Goal: Task Accomplishment & Management: Use online tool/utility

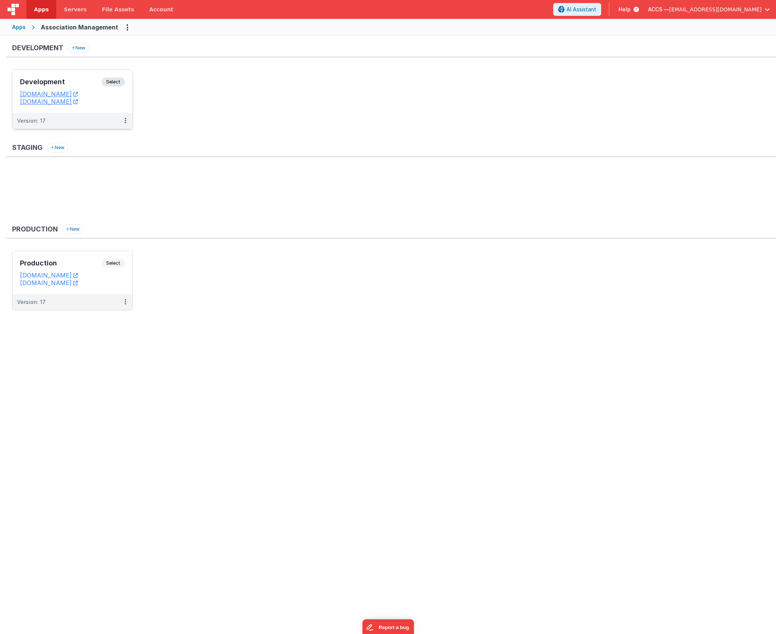
click at [81, 84] on h3 "Development" at bounding box center [61, 82] width 82 height 8
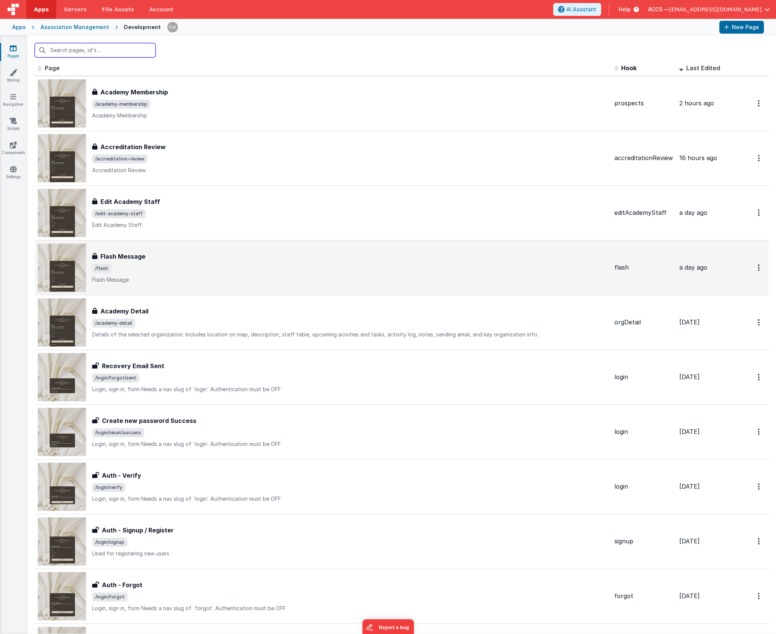
scroll to position [14, 0]
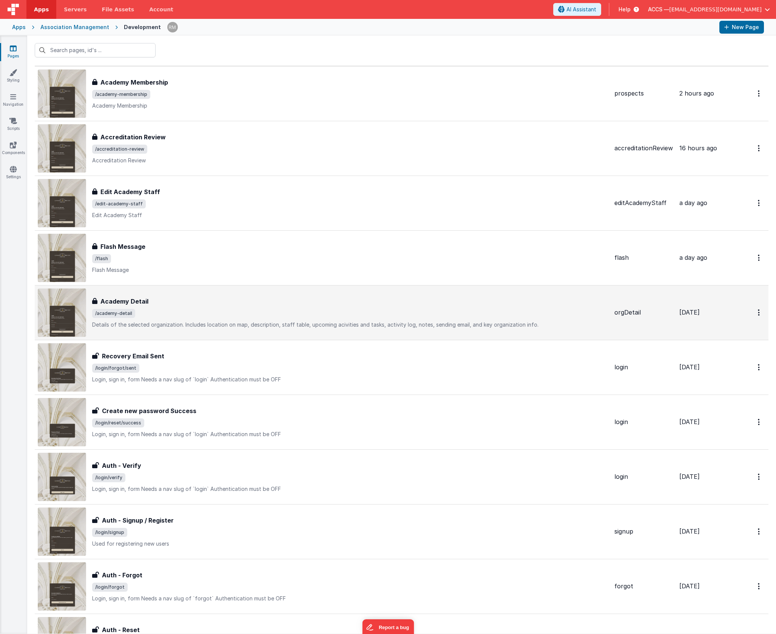
click at [190, 307] on div "Academy Detail Academy Detail /academy-detail Details of the selected organizat…" at bounding box center [350, 313] width 516 height 32
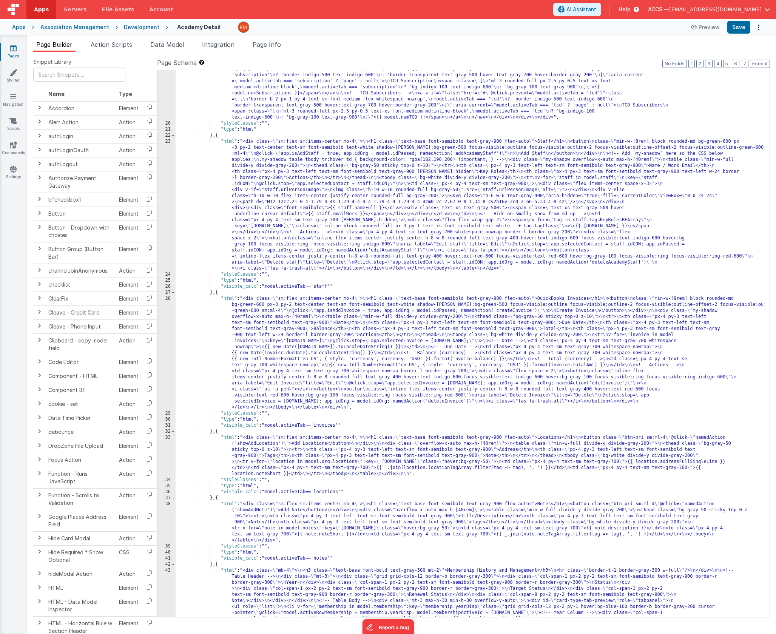
scroll to position [646, 0]
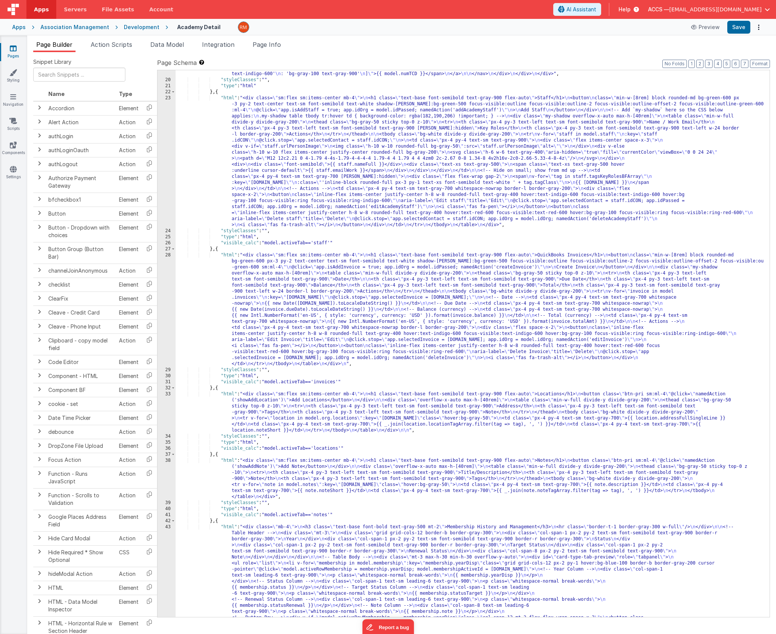
click at [227, 254] on div ""html" : "<div> \n <div> \n <div class= \" border-b border-gray-200 \" > \n <na…" at bounding box center [470, 323] width 588 height 1000
click at [167, 255] on div "28" at bounding box center [166, 309] width 18 height 115
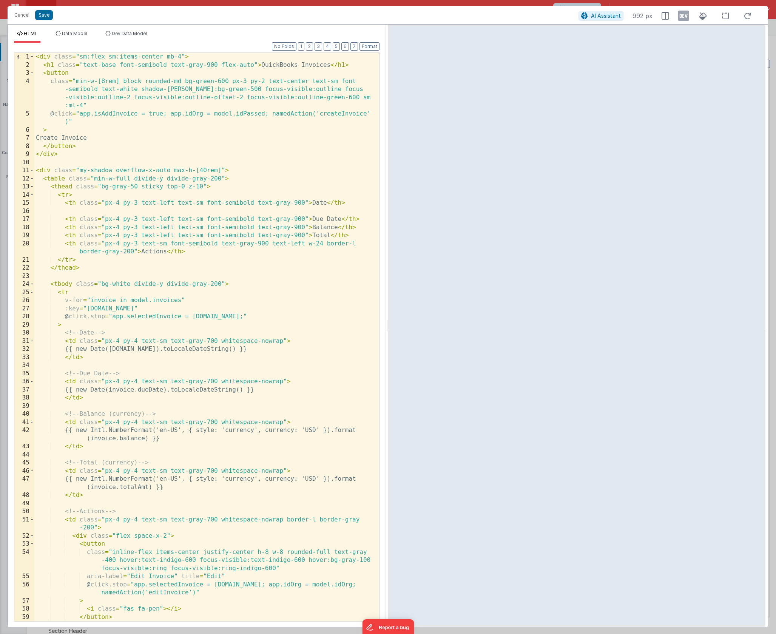
scroll to position [0, 0]
drag, startPoint x: 361, startPoint y: 220, endPoint x: 65, endPoint y: 219, distance: 296.7
click at [65, 219] on div "< div class = "sm:flex sm:items-center mb-4" > < h1 class = "text-base font-sem…" at bounding box center [203, 345] width 339 height 584
click at [219, 213] on div "< div class = "sm:flex sm:items-center mb-4" > < h1 class = "text-base font-sem…" at bounding box center [203, 345] width 339 height 584
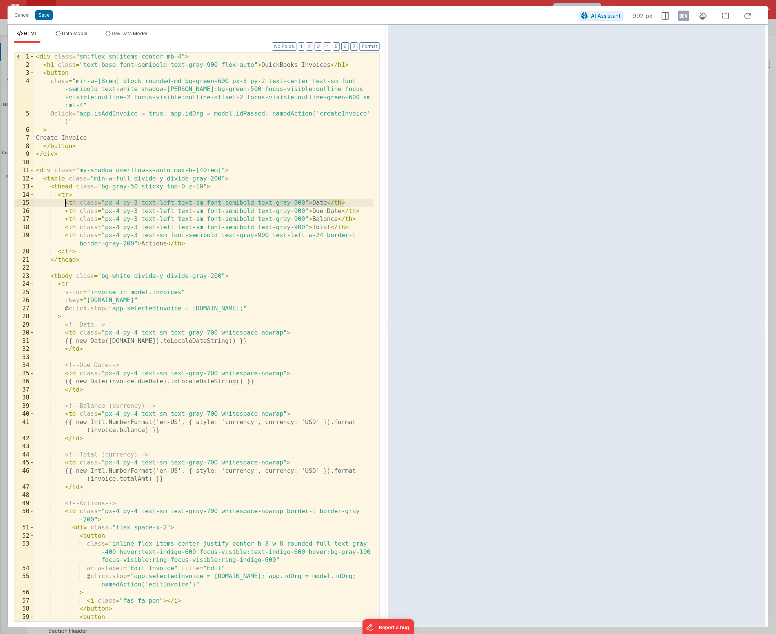
drag, startPoint x: 353, startPoint y: 203, endPoint x: 65, endPoint y: 203, distance: 288.0
click at [65, 203] on div "< div class = "sm:flex sm:items-center mb-4" > < h1 class = "text-base font-sem…" at bounding box center [203, 353] width 339 height 601
click at [83, 195] on div "< div class = "sm:flex sm:items-center mb-4" > < h1 class = "text-base font-sem…" at bounding box center [203, 353] width 339 height 601
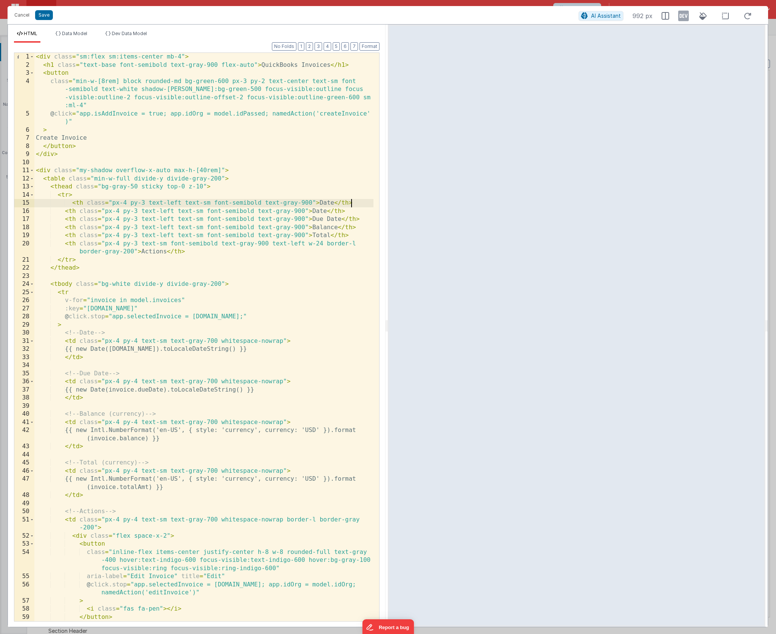
click at [72, 204] on div "< div class = "sm:flex sm:items-center mb-4" > < h1 class = "text-base font-sem…" at bounding box center [203, 345] width 339 height 584
click at [325, 204] on div "< div class = "sm:flex sm:items-center mb-4" > < h1 class = "text-base font-sem…" at bounding box center [203, 345] width 339 height 584
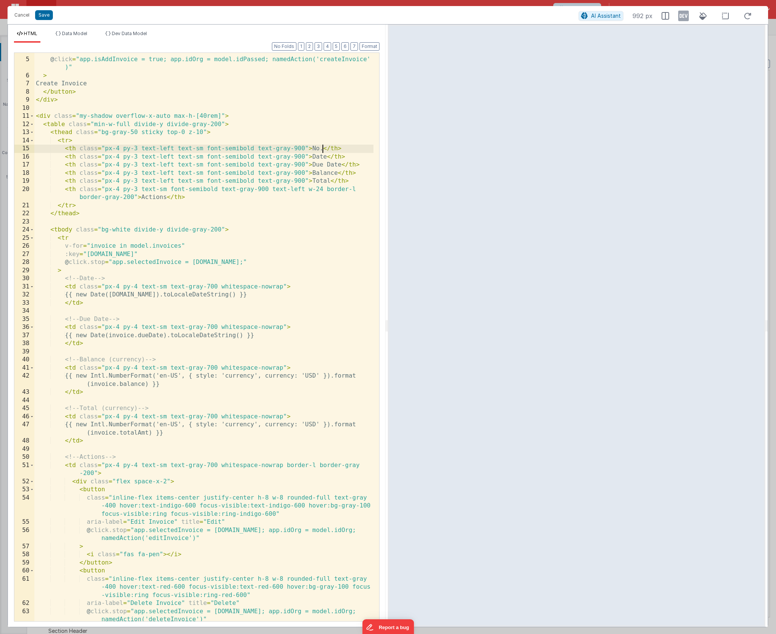
scroll to position [138, 0]
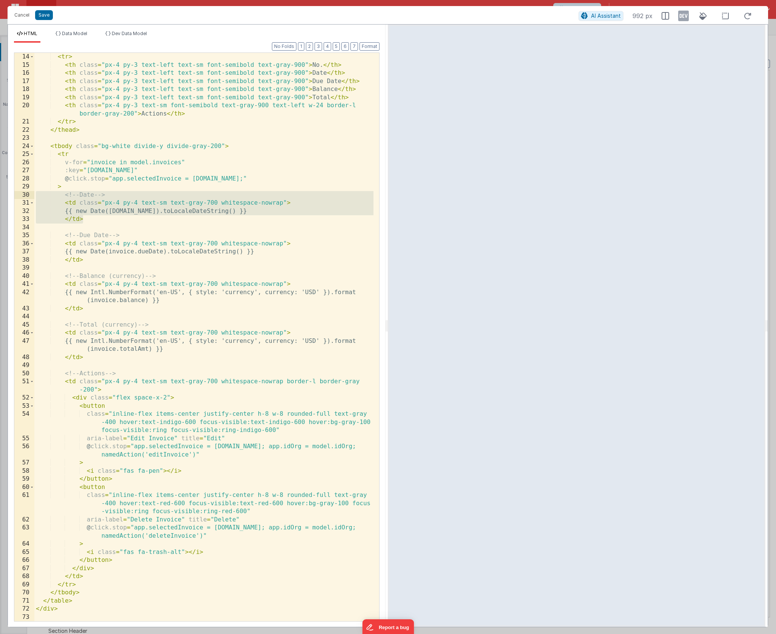
drag, startPoint x: 92, startPoint y: 219, endPoint x: 28, endPoint y: 195, distance: 68.4
click at [28, 195] on div "14 15 16 17 18 19 20 21 22 23 24 25 26 27 28 29 30 31 32 33 34 35 36 37 38 39 4…" at bounding box center [196, 336] width 365 height 569
click at [73, 185] on div "< tr > < th class = "px-4 py-3 text-left text-sm font-semibold text-gray-900" >…" at bounding box center [203, 345] width 339 height 584
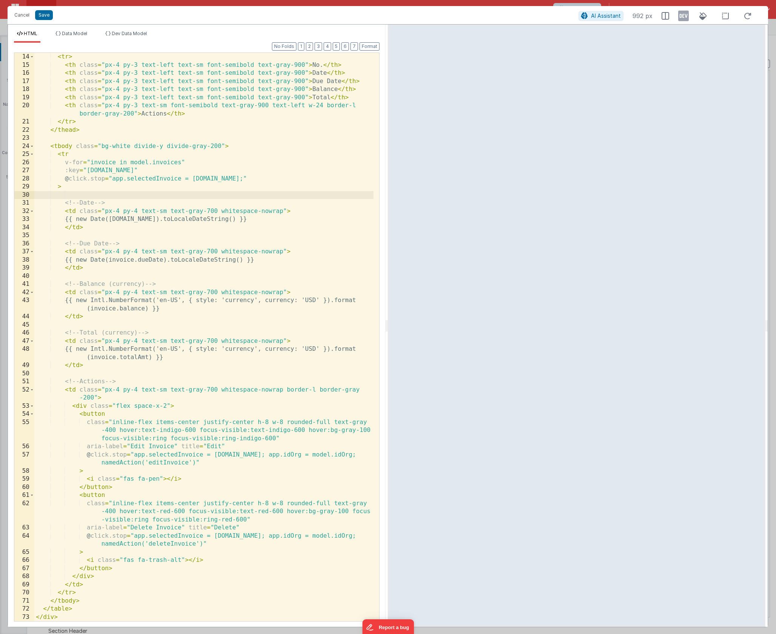
paste textarea
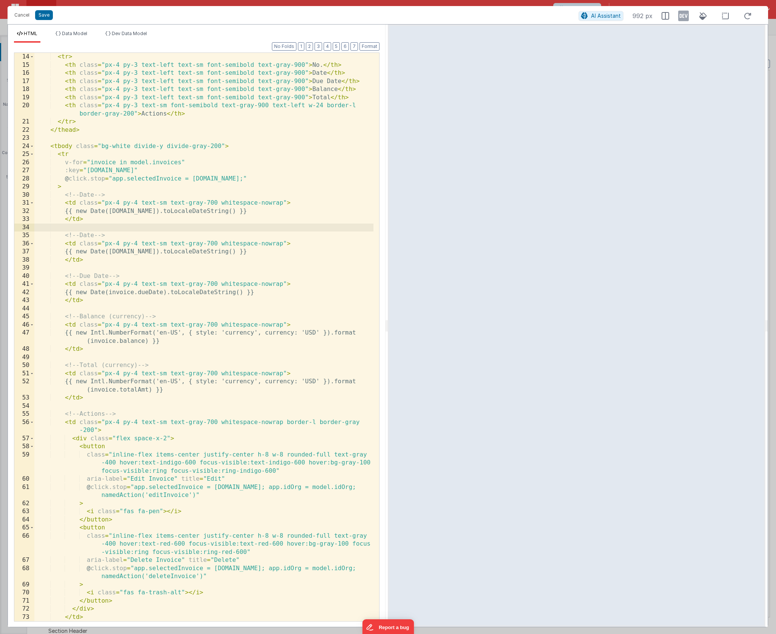
click at [97, 195] on div "< tr > < th class = "px-4 py-3 text-left text-sm font-semibold text-gray-900" >…" at bounding box center [203, 345] width 339 height 584
drag, startPoint x: 239, startPoint y: 212, endPoint x: 94, endPoint y: 213, distance: 145.0
click at [94, 213] on div "< tr > < th class = "px-4 py-3 text-left text-sm font-semibold text-gray-900" >…" at bounding box center [203, 345] width 339 height 584
click at [116, 213] on div "< tr > < th class = "px-4 py-3 text-left text-sm font-semibold text-gray-900" >…" at bounding box center [203, 345] width 339 height 584
drag, startPoint x: 206, startPoint y: 211, endPoint x: 126, endPoint y: 210, distance: 79.7
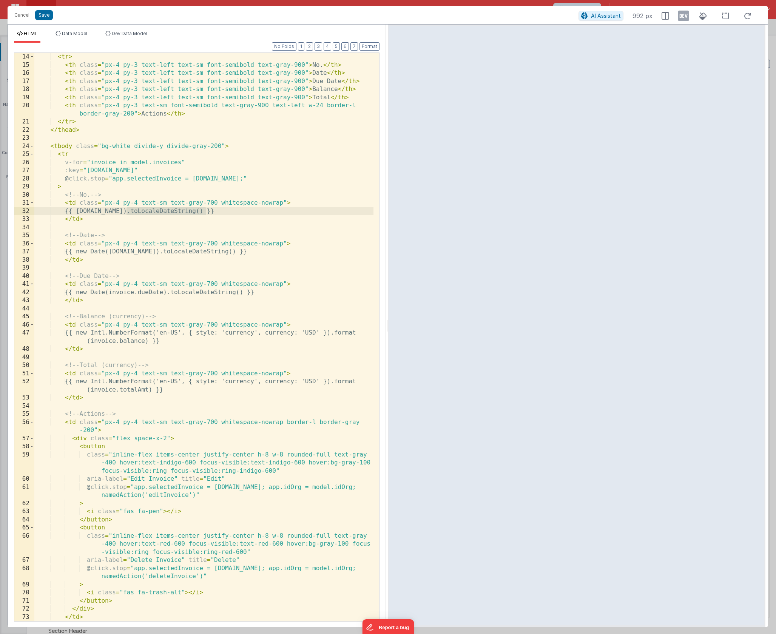
click at [126, 210] on div "< tr > < th class = "px-4 py-3 text-left text-sm font-semibold text-gray-900" >…" at bounding box center [203, 345] width 339 height 584
click at [48, 17] on button "Save" at bounding box center [44, 15] width 18 height 10
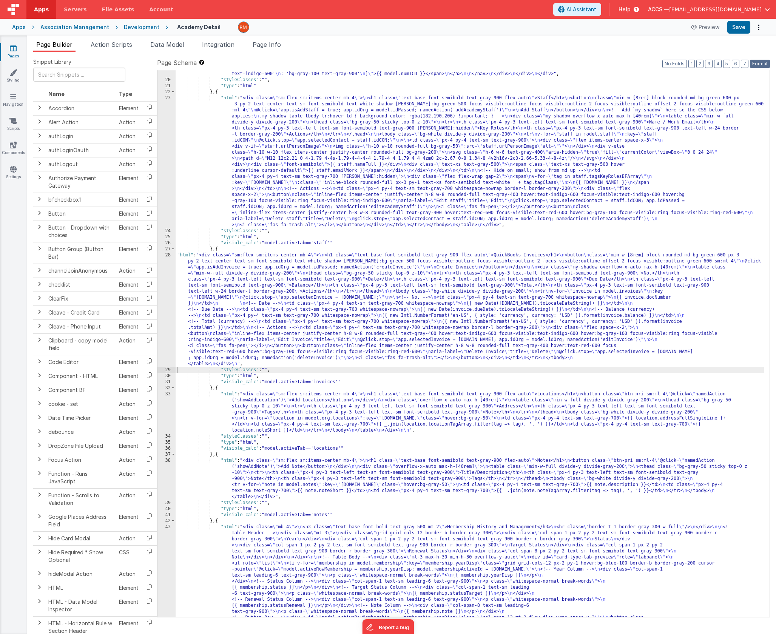
click at [759, 66] on button "Format" at bounding box center [760, 64] width 20 height 8
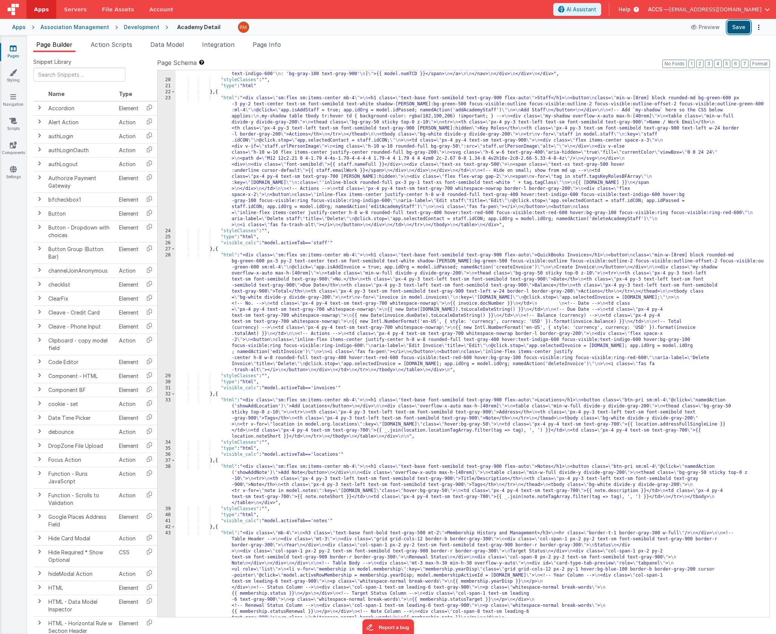
click at [745, 31] on button "Save" at bounding box center [738, 27] width 23 height 13
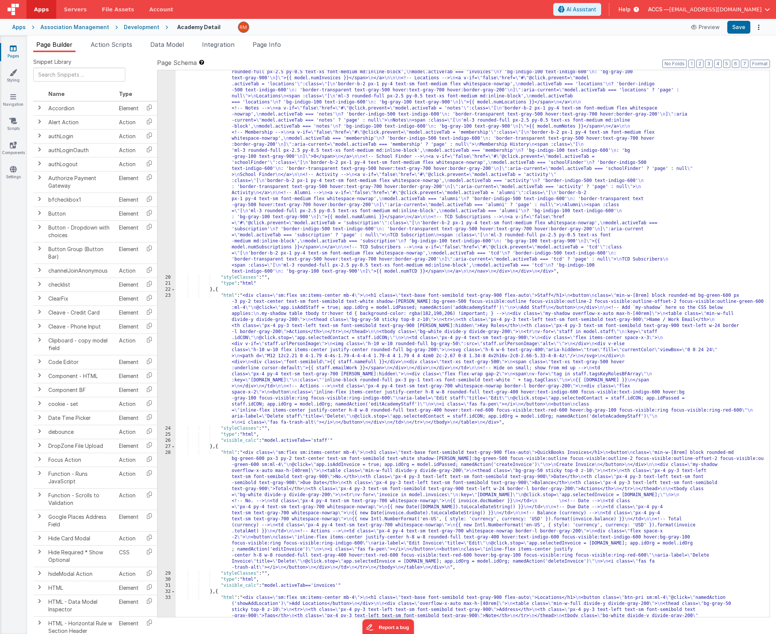
scroll to position [448, 0]
click at [85, 30] on div "Association Management" at bounding box center [74, 27] width 69 height 8
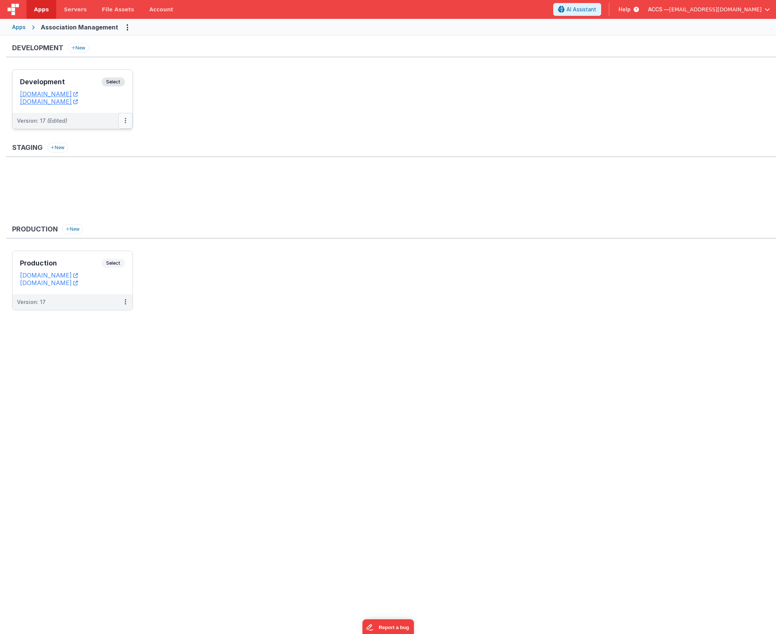
click at [128, 124] on button at bounding box center [125, 121] width 14 height 16
click at [114, 164] on link "Deploy..." at bounding box center [99, 165] width 66 height 14
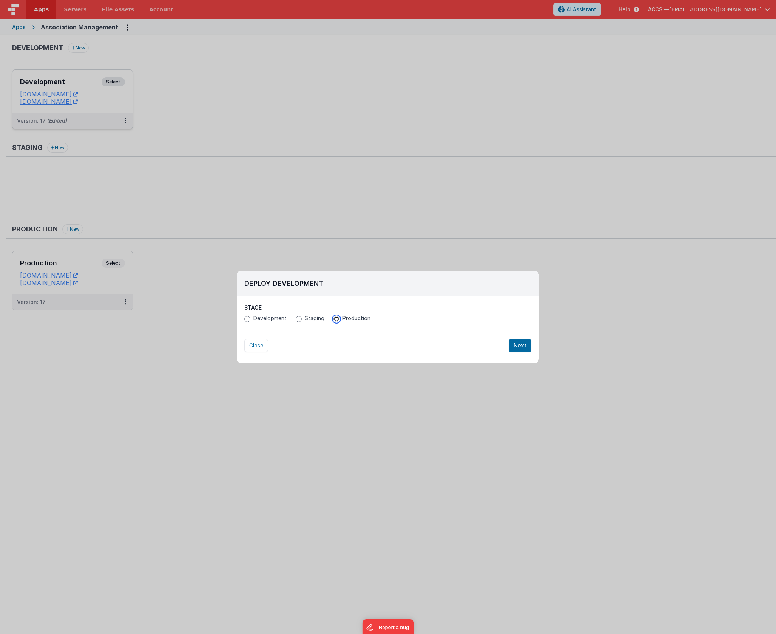
click at [334, 320] on input "Production" at bounding box center [336, 319] width 6 height 6
radio input "true"
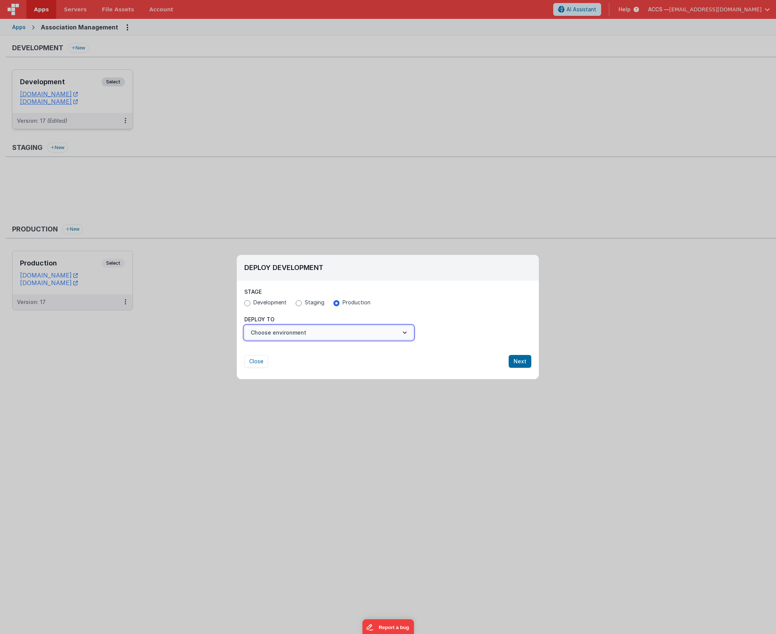
click at [377, 339] on button "Choose environment" at bounding box center [328, 332] width 169 height 14
click at [343, 352] on link "Production" at bounding box center [328, 351] width 169 height 14
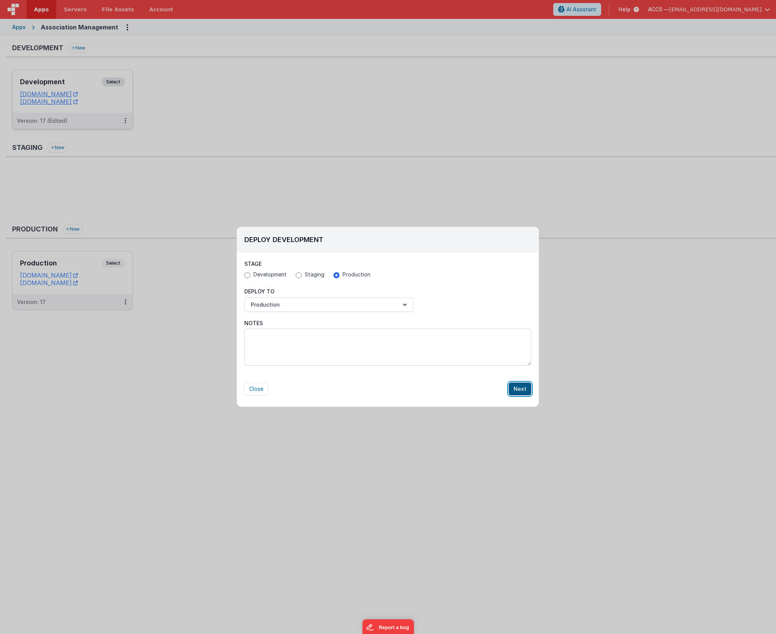
click at [521, 386] on button "Next" at bounding box center [519, 388] width 23 height 13
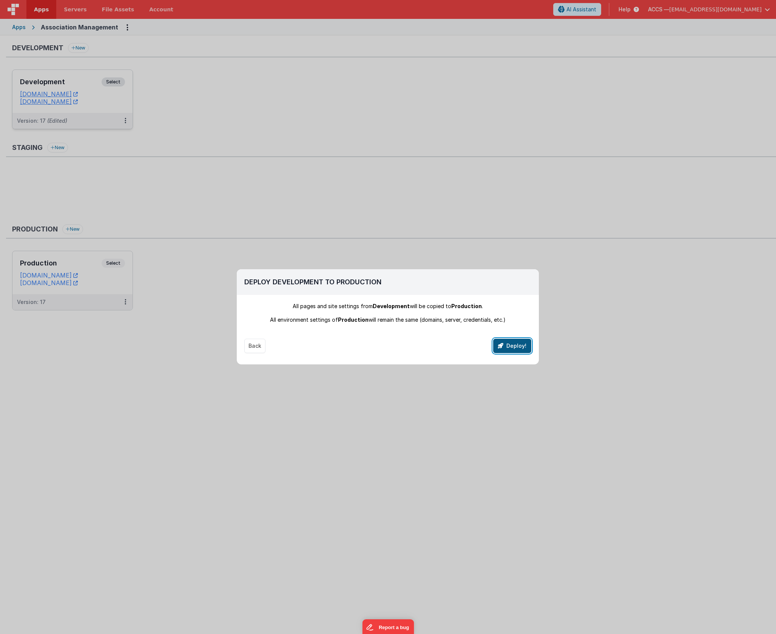
click at [512, 343] on button "Deploy!" at bounding box center [512, 346] width 38 height 14
